Goal: Task Accomplishment & Management: Manage account settings

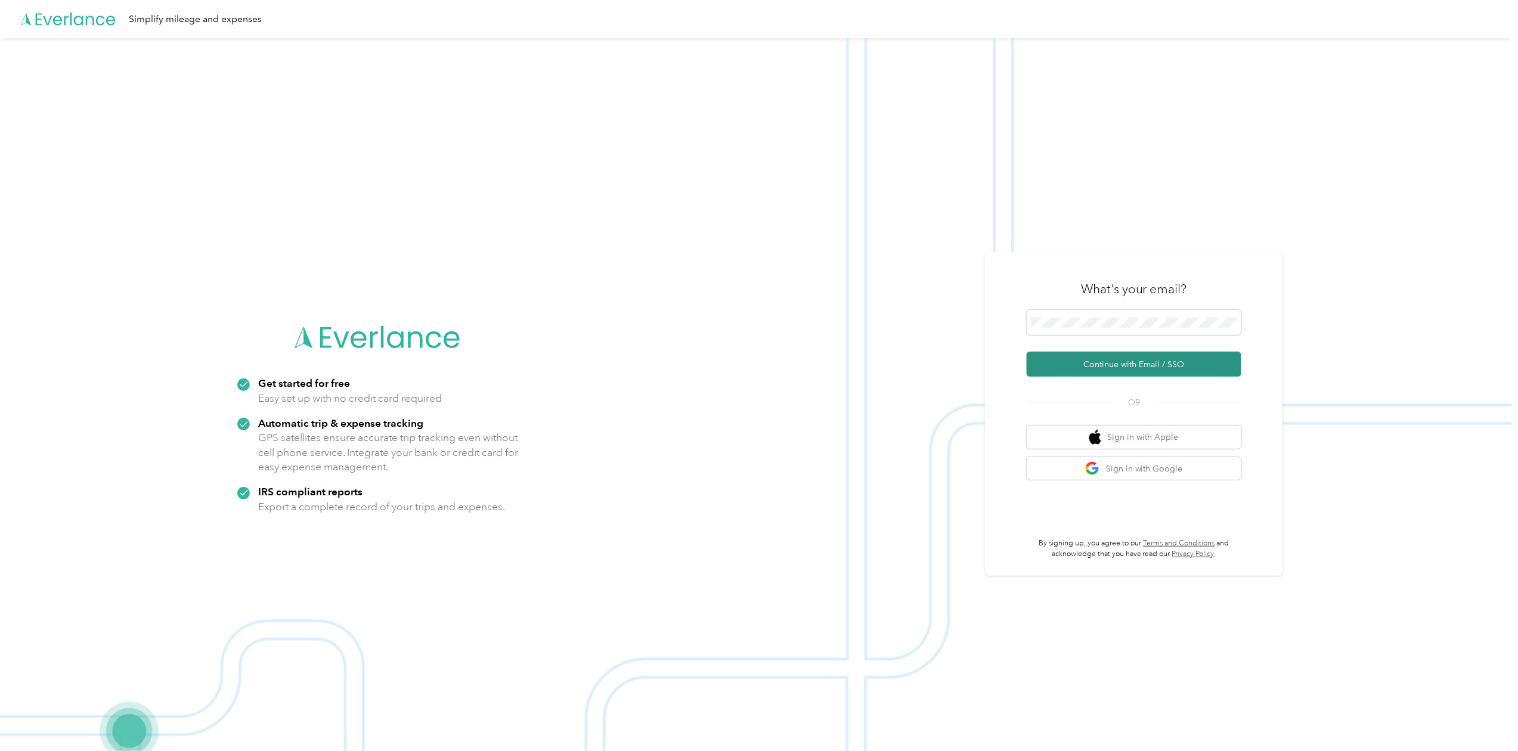
click at [1159, 364] on button "Continue with Email / SSO" at bounding box center [1133, 364] width 215 height 25
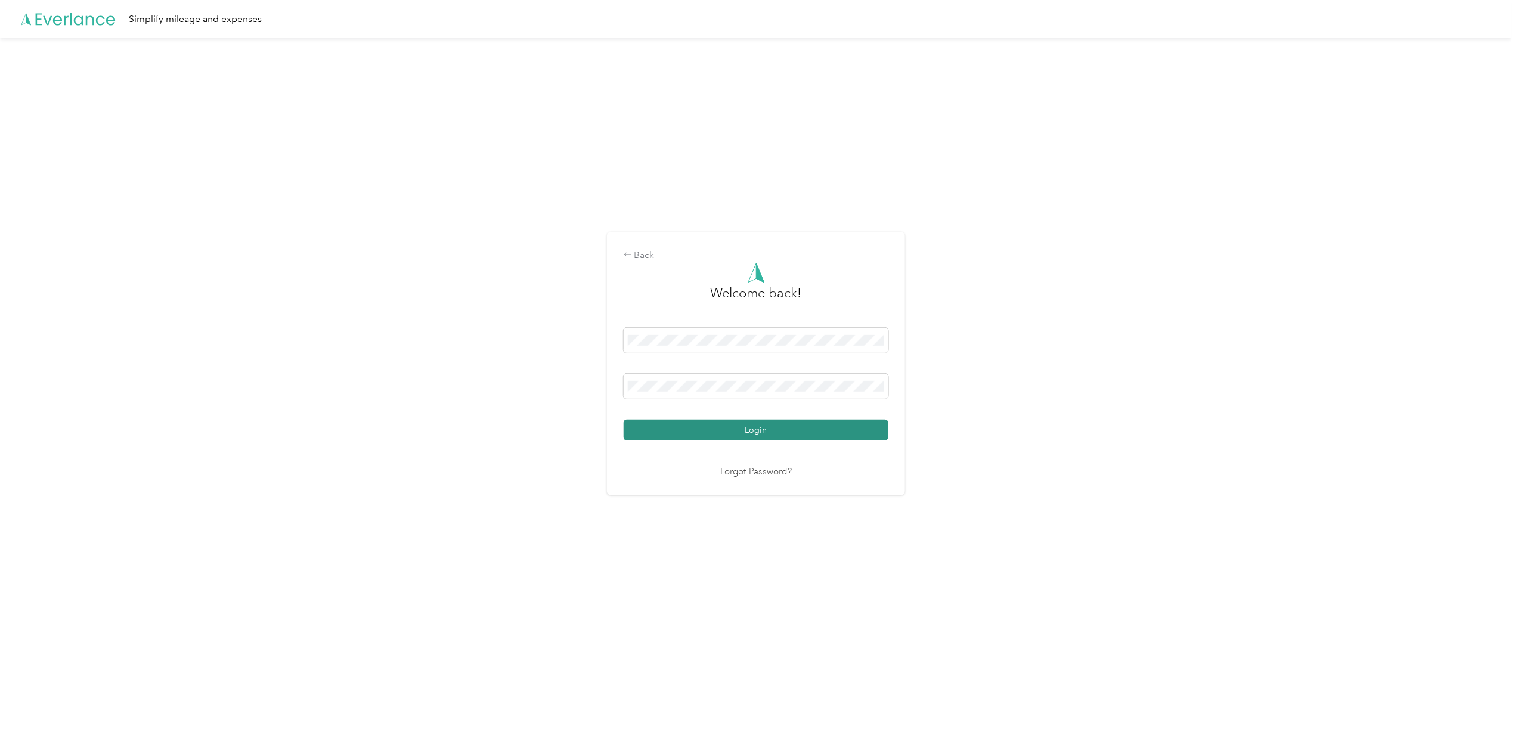
click at [730, 435] on button "Login" at bounding box center [755, 430] width 265 height 21
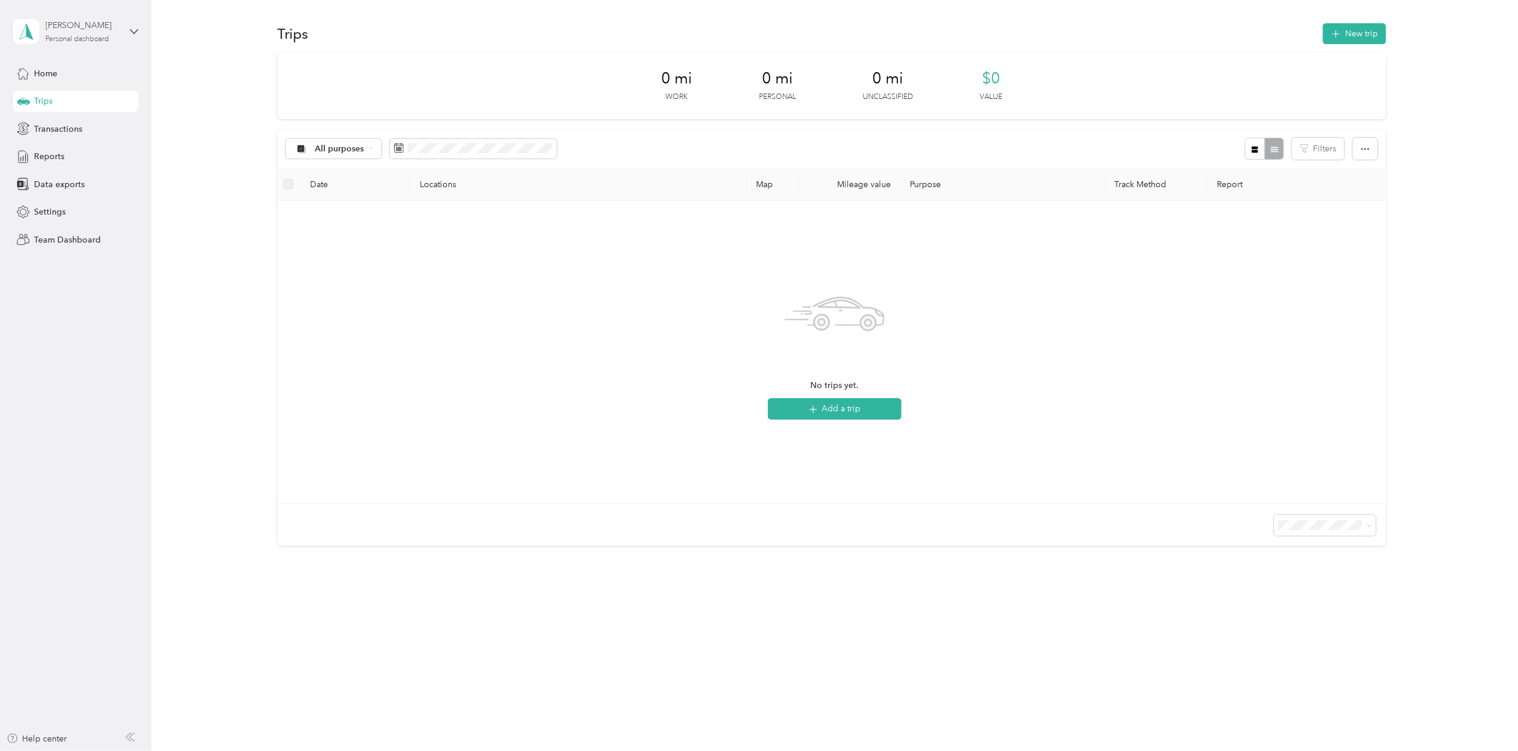
click at [92, 39] on div "Personal dashboard" at bounding box center [78, 39] width 64 height 7
click at [95, 104] on div "Team dashboard Personal dashboard Log out" at bounding box center [138, 125] width 234 height 75
click at [103, 38] on div "Personal dashboard" at bounding box center [78, 39] width 64 height 7
click at [89, 92] on div "Team dashboard" at bounding box center [138, 97] width 234 height 21
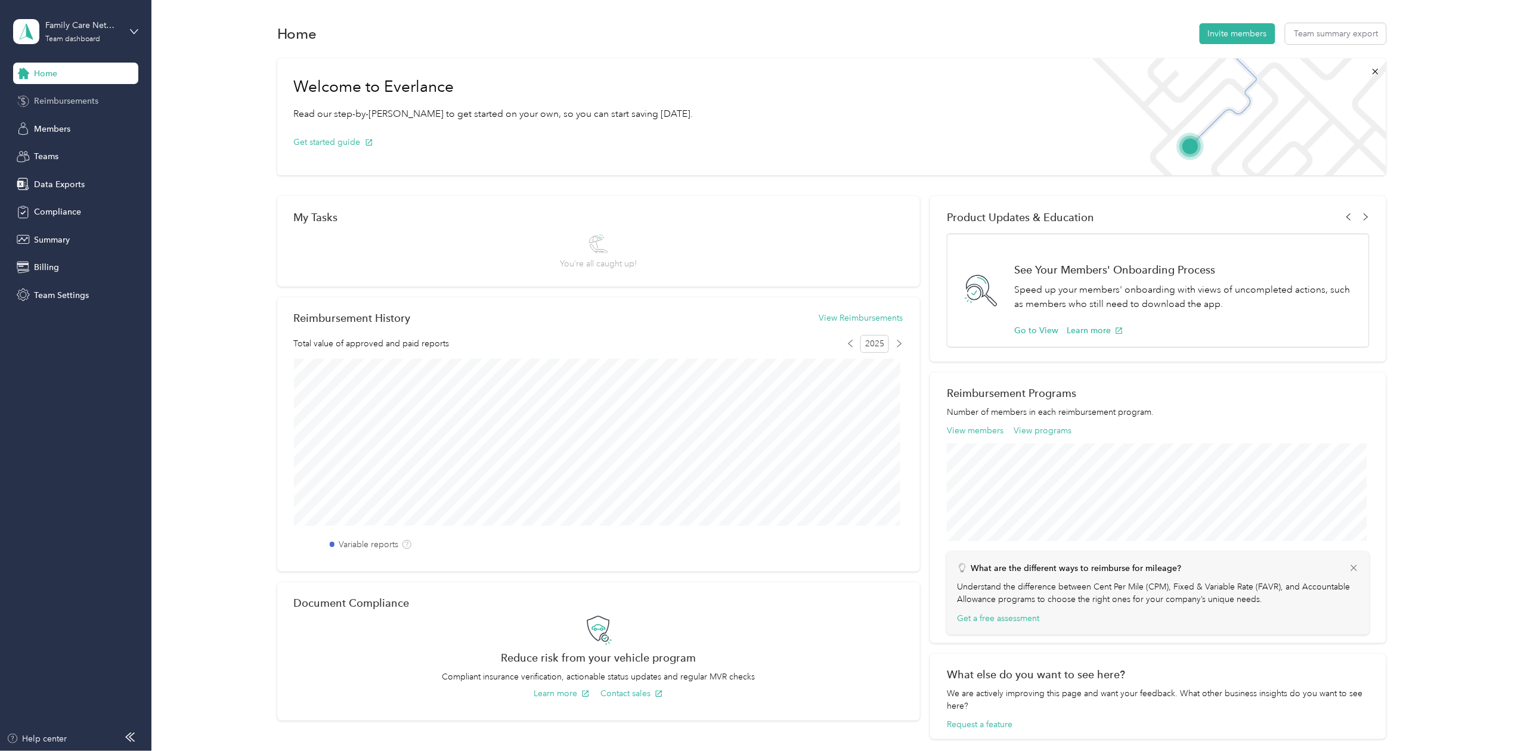
click at [82, 101] on span "Reimbursements" at bounding box center [66, 101] width 64 height 13
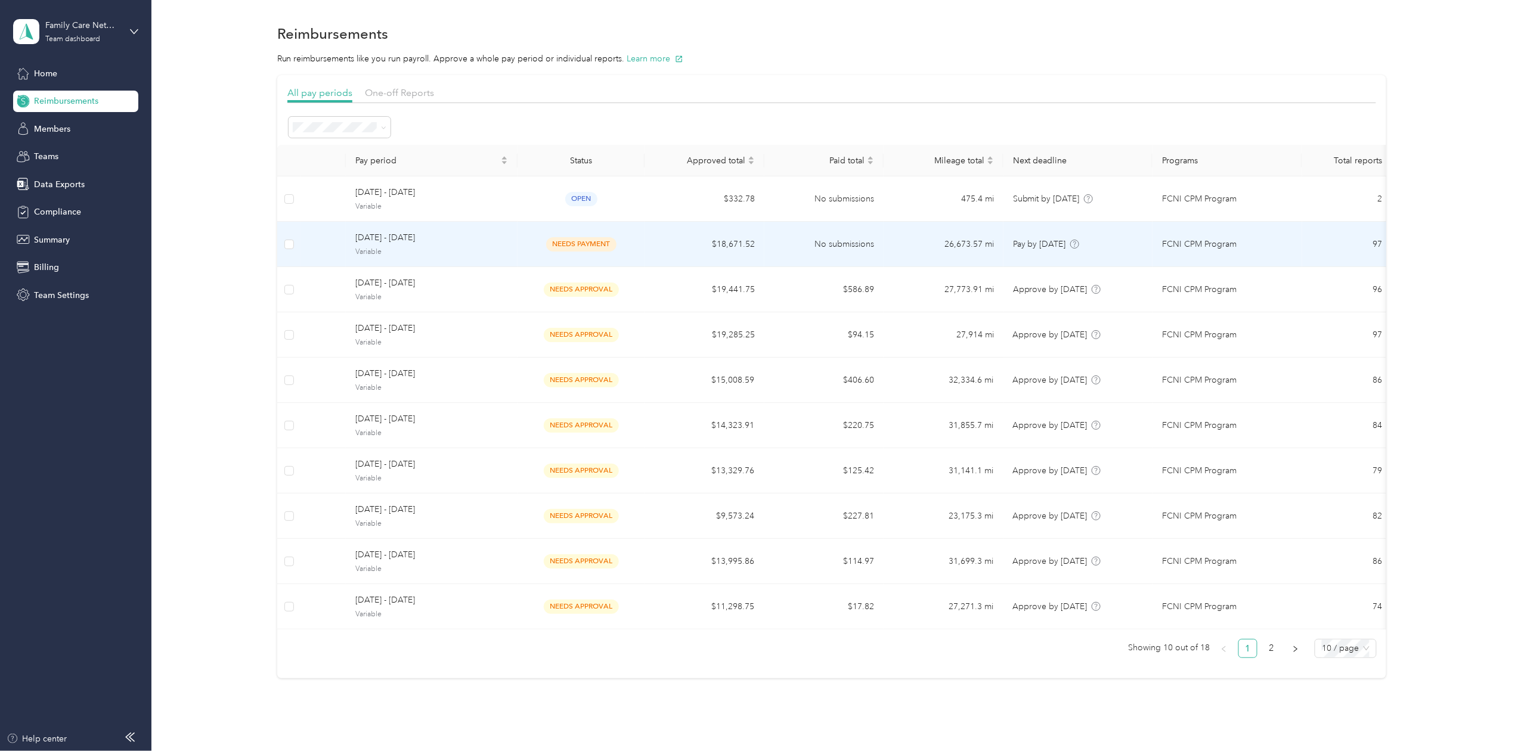
click at [575, 241] on span "needs payment" at bounding box center [581, 244] width 70 height 14
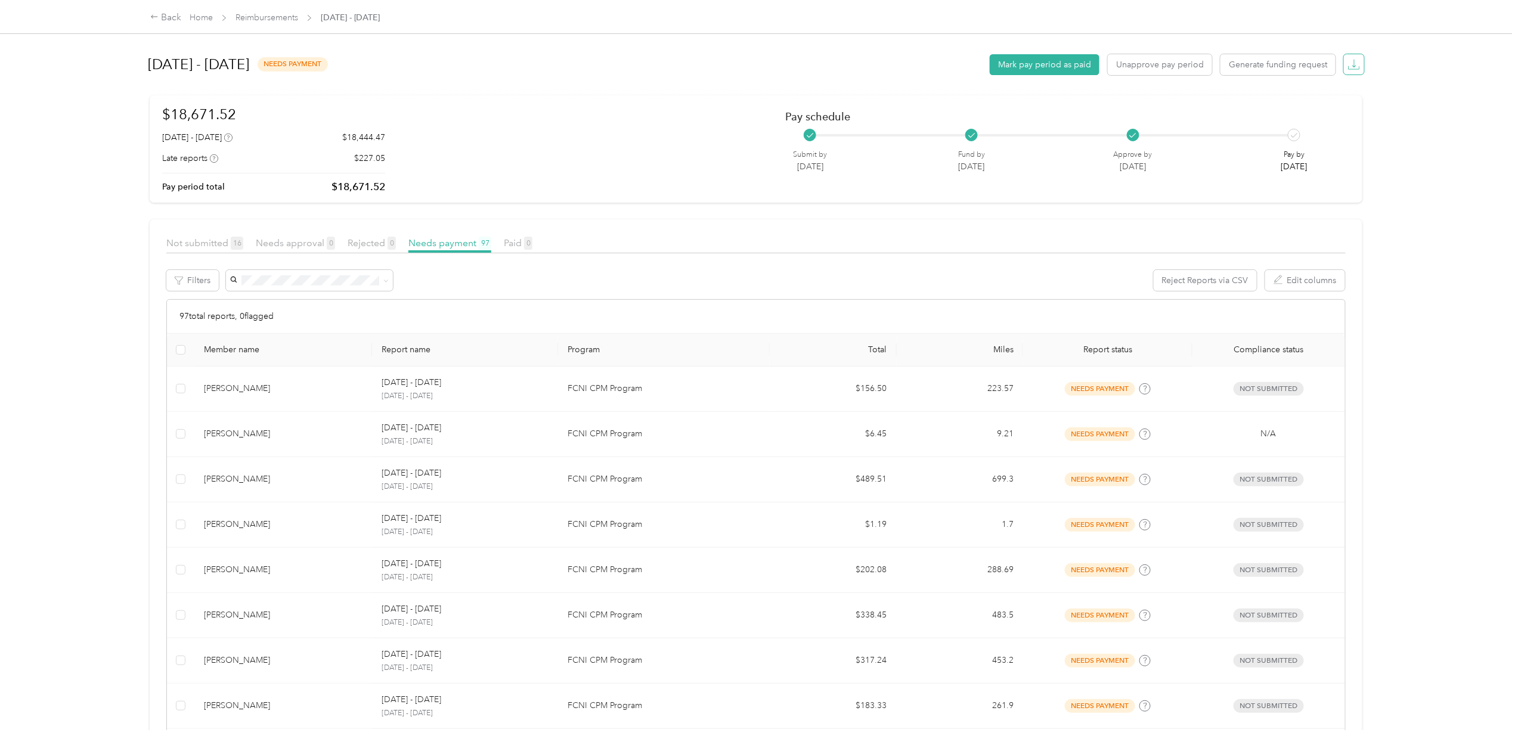
click at [1352, 63] on icon "button" at bounding box center [1354, 63] width 4 height 8
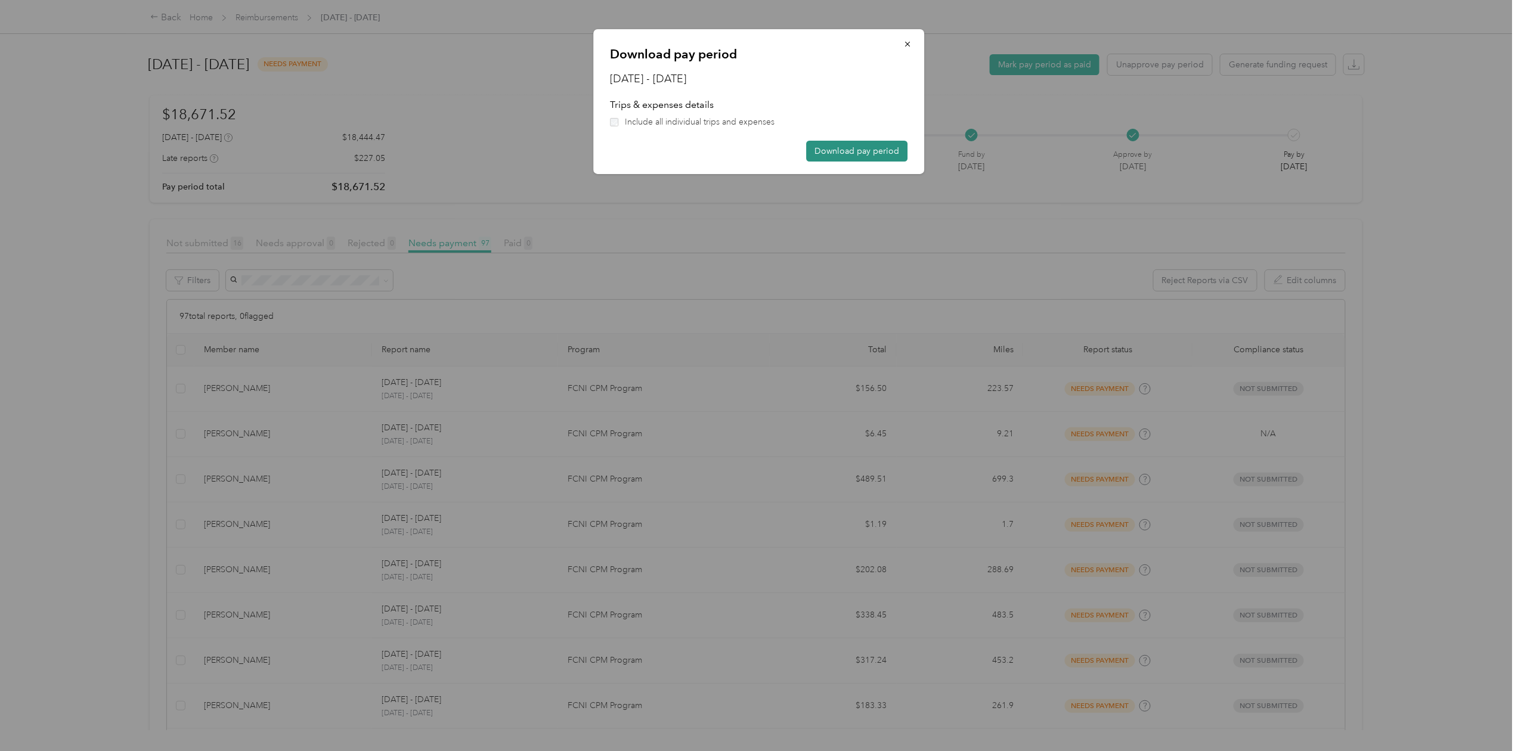
click at [818, 144] on button "Download pay period" at bounding box center [856, 151] width 101 height 21
